Goal: Transaction & Acquisition: Purchase product/service

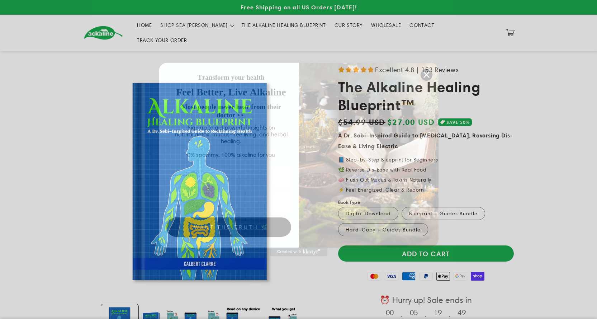
click at [427, 75] on icon "Close dialog" at bounding box center [426, 74] width 5 height 5
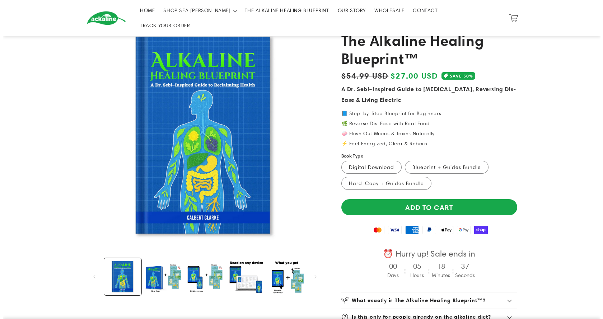
scroll to position [18, 0]
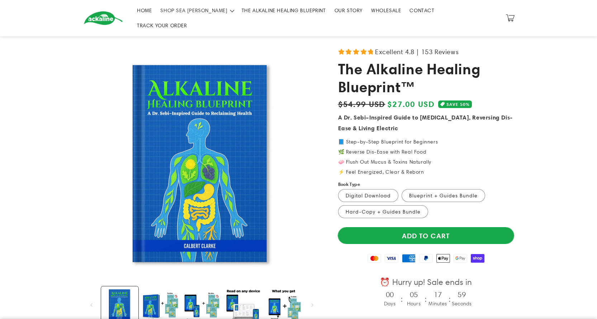
click at [419, 227] on button "Add to cart" at bounding box center [426, 235] width 176 height 16
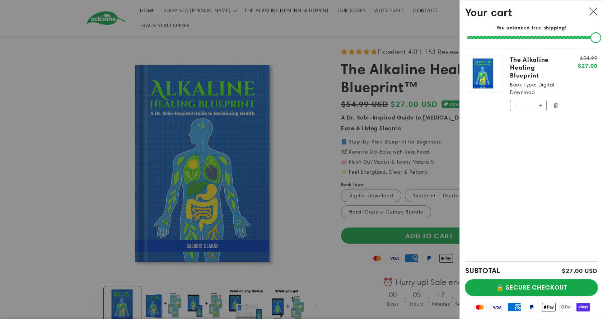
click at [546, 285] on button "🔒 SECURE CHECKOUT" at bounding box center [531, 288] width 132 height 16
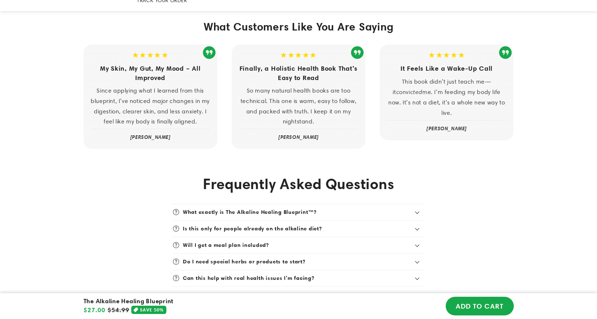
scroll to position [1726, 0]
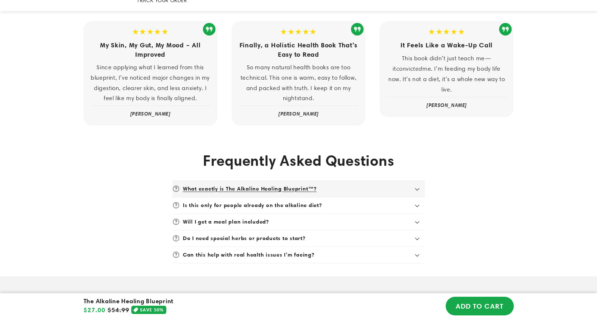
click at [265, 186] on h3 "What exactly is The Alkaline Healing Blueprint™?" at bounding box center [250, 189] width 134 height 7
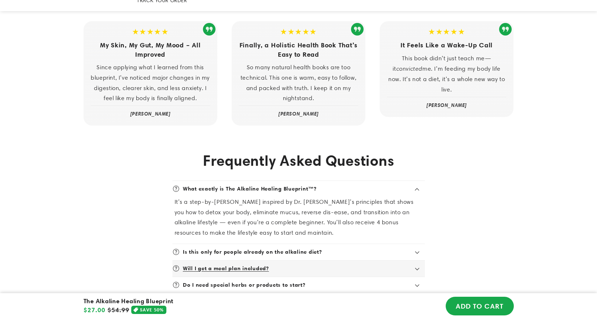
click at [226, 265] on h3 "Will I get a meal plan included?" at bounding box center [226, 268] width 86 height 7
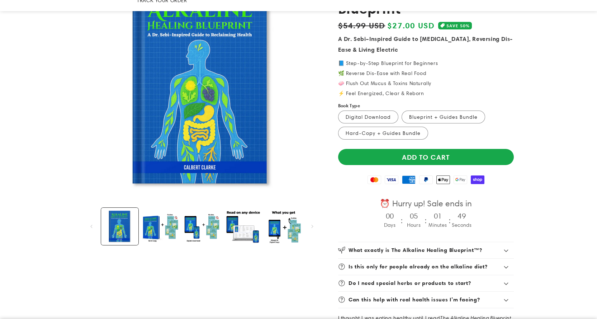
scroll to position [0, 0]
